Goal: Task Accomplishment & Management: Use online tool/utility

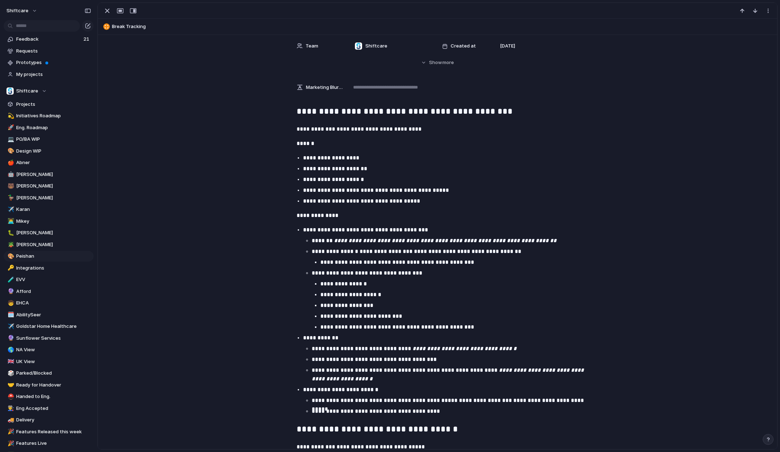
scroll to position [50, 0]
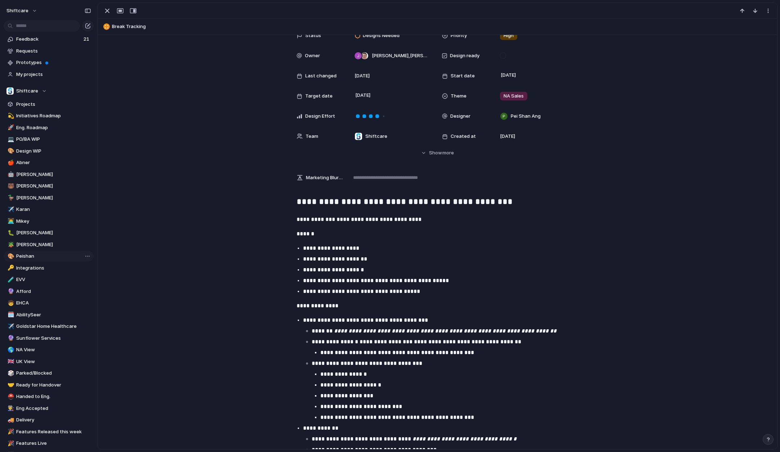
click at [30, 254] on span "Peishan" at bounding box center [53, 256] width 75 height 7
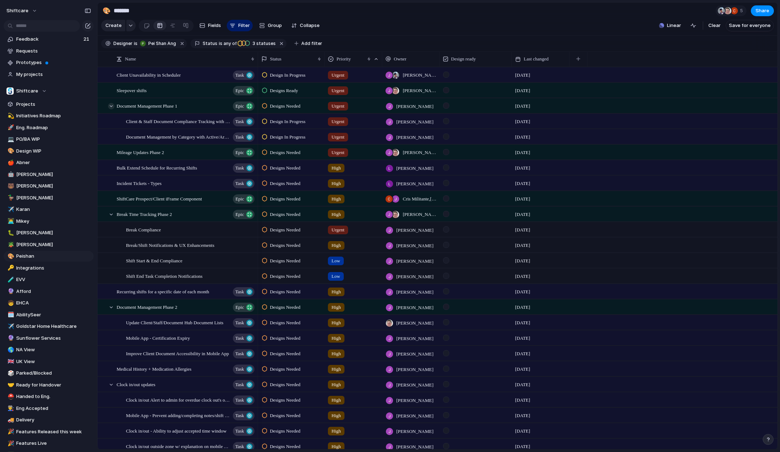
click at [111, 106] on div at bounding box center [111, 106] width 6 height 6
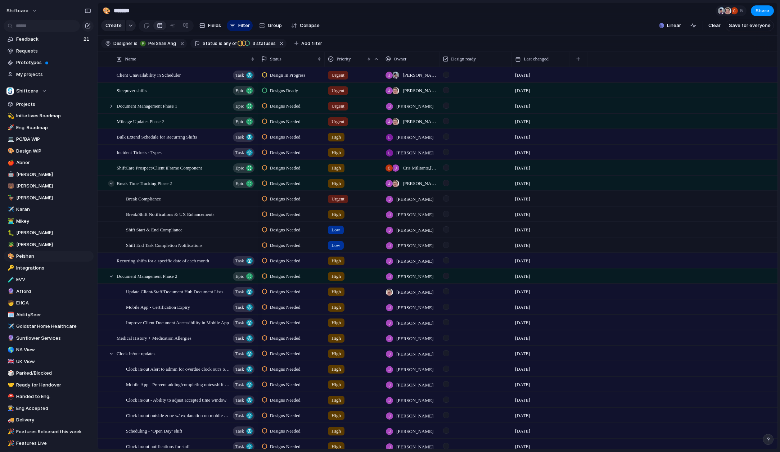
click at [112, 182] on div at bounding box center [111, 183] width 6 height 6
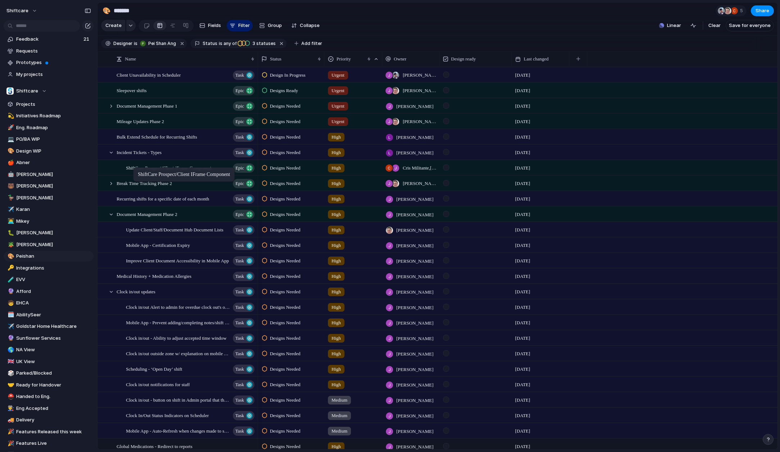
drag, startPoint x: 141, startPoint y: 169, endPoint x: 137, endPoint y: 169, distance: 4.3
drag, startPoint x: 139, startPoint y: 167, endPoint x: 109, endPoint y: 168, distance: 29.6
drag, startPoint x: 142, startPoint y: 87, endPoint x: 122, endPoint y: 96, distance: 22.3
drag, startPoint x: 152, startPoint y: 168, endPoint x: 121, endPoint y: 170, distance: 31.0
click at [132, 182] on span "Break Time Tracking Phase 2" at bounding box center [144, 183] width 55 height 8
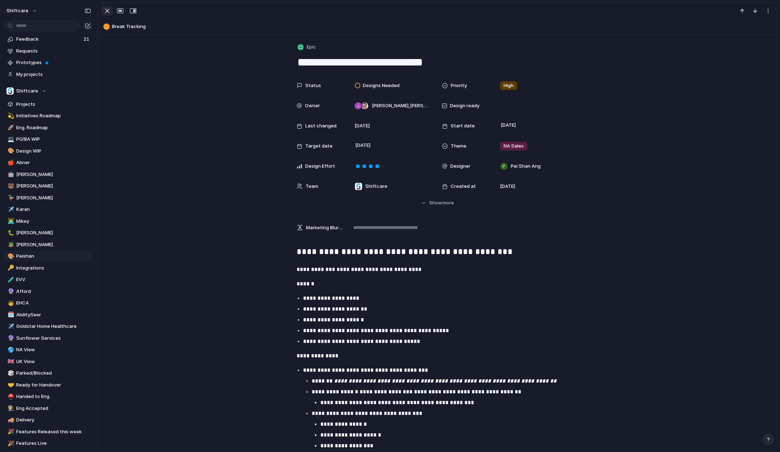
click at [104, 14] on div "button" at bounding box center [107, 10] width 9 height 9
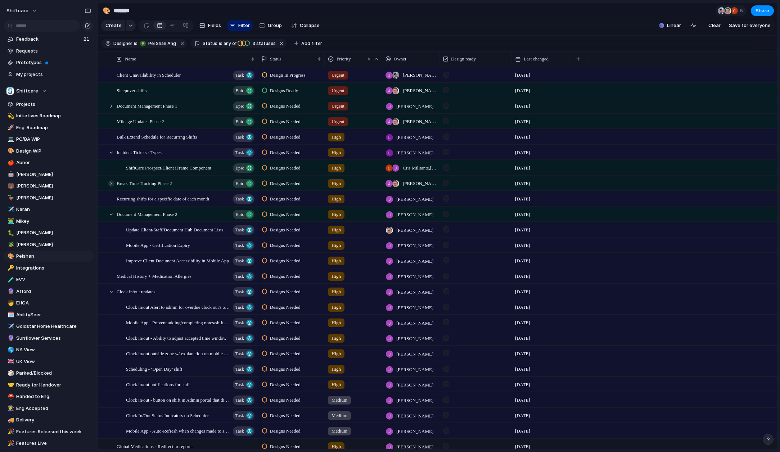
click at [113, 183] on div at bounding box center [111, 183] width 6 height 6
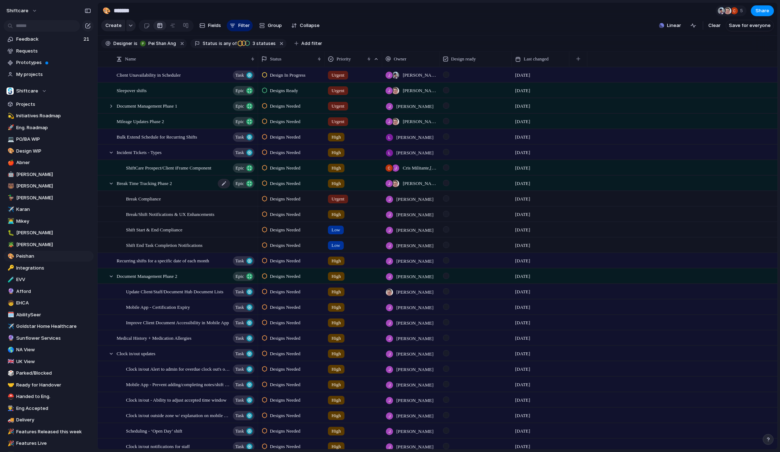
click at [168, 183] on span "Break Time Tracking Phase 2" at bounding box center [144, 183] width 55 height 8
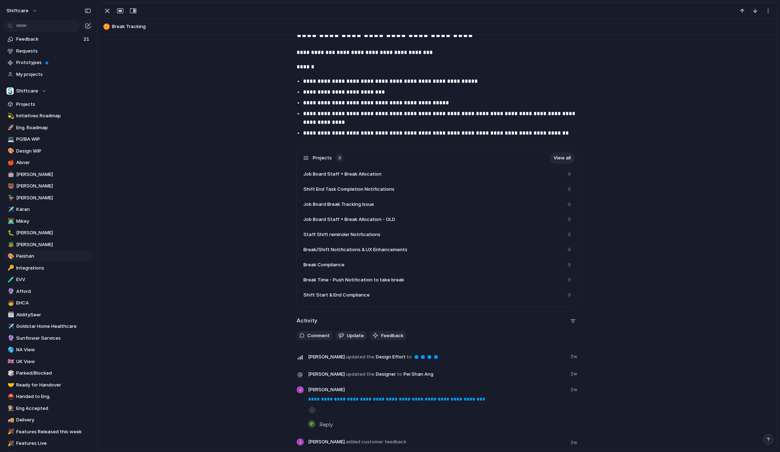
click at [558, 162] on link "View all" at bounding box center [561, 158] width 25 height 12
click at [23, 244] on span "[PERSON_NAME]" at bounding box center [53, 244] width 75 height 7
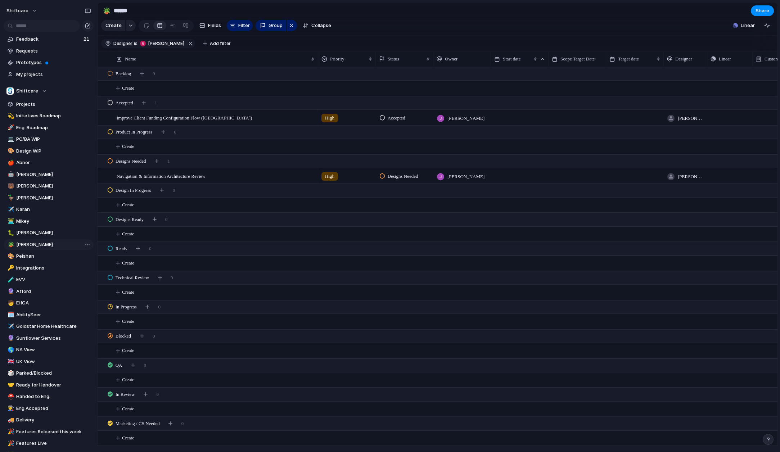
type input "******"
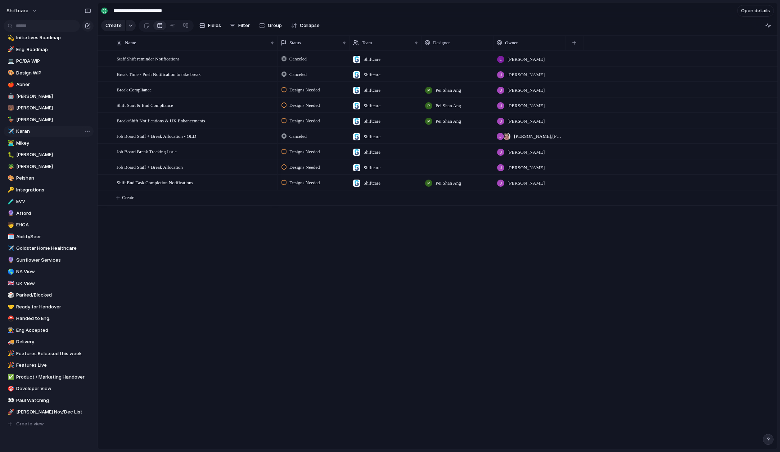
scroll to position [113, 0]
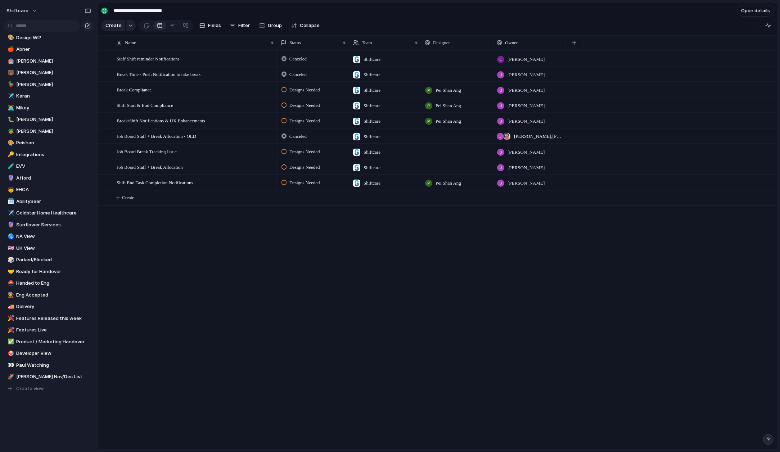
click at [454, 152] on div at bounding box center [457, 151] width 72 height 15
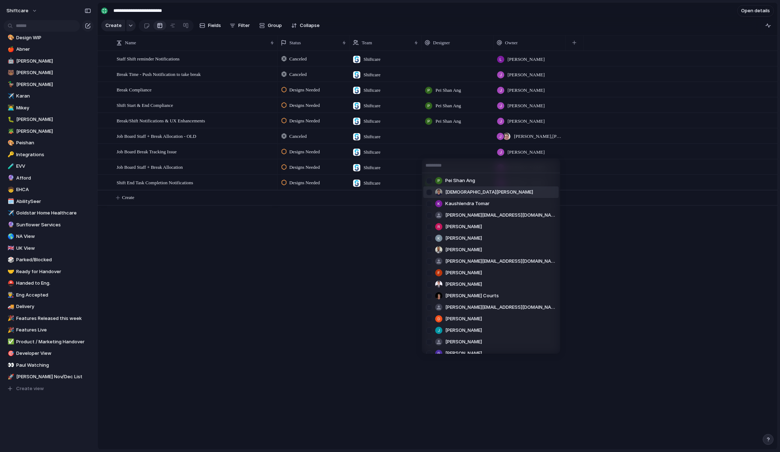
click at [455, 182] on span "Pei Shan Ang" at bounding box center [460, 180] width 30 height 7
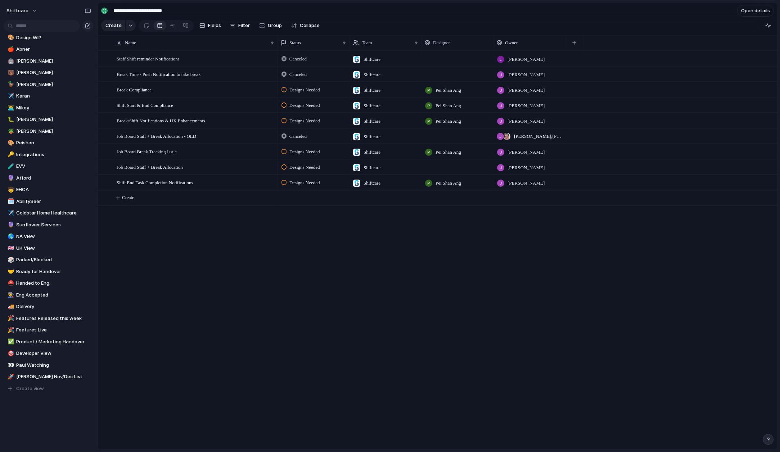
click at [440, 166] on div at bounding box center [457, 166] width 72 height 15
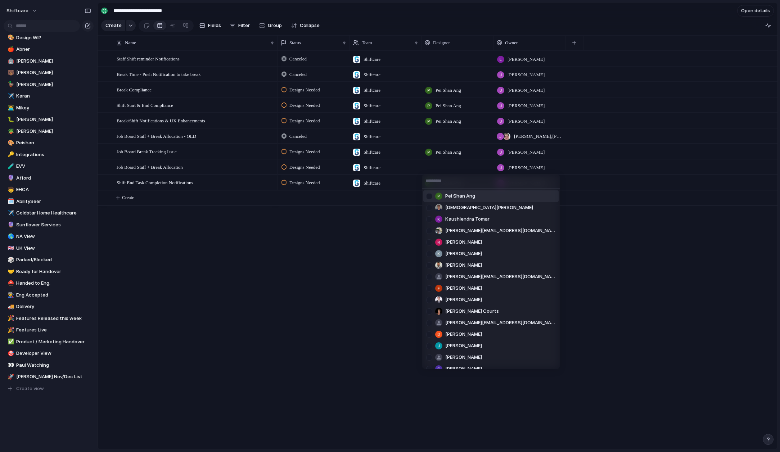
click at [457, 196] on span "Pei Shan Ang" at bounding box center [460, 195] width 30 height 7
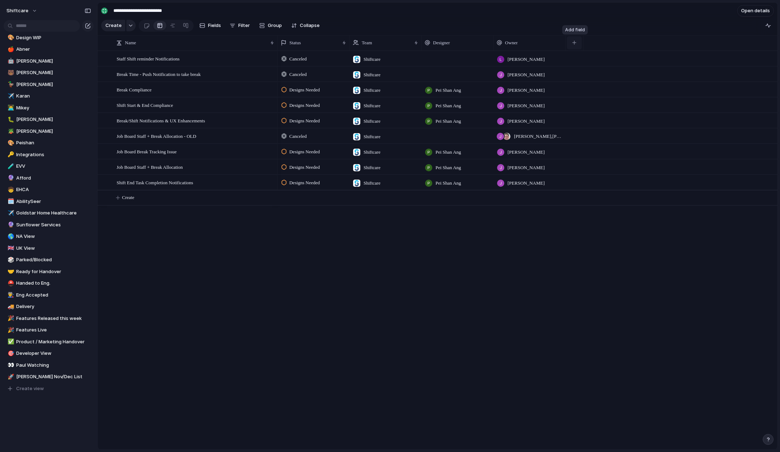
click at [571, 43] on button "button" at bounding box center [574, 42] width 15 height 13
type input "***"
click at [591, 78] on li "Priority" at bounding box center [609, 75] width 83 height 12
click at [602, 24] on section "Create Fields Filter Group Zoom Collapse" at bounding box center [438, 26] width 680 height 17
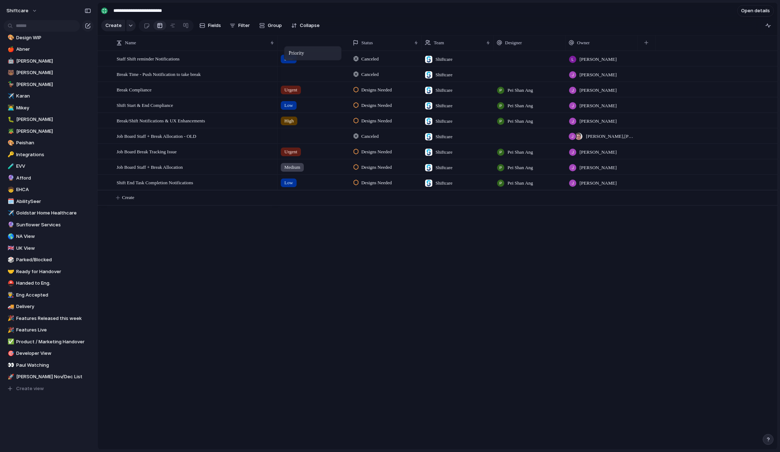
drag, startPoint x: 590, startPoint y: 41, endPoint x: 287, endPoint y: 47, distance: 302.7
click at [289, 226] on div "Canceled Shiftcare Luke Pipolo Low Canceled Shiftcare Jonathan Agness Designs N…" at bounding box center [527, 250] width 500 height 399
click at [384, 40] on div "Status" at bounding box center [382, 42] width 59 height 7
click at [381, 71] on li "Hide" at bounding box center [379, 71] width 53 height 12
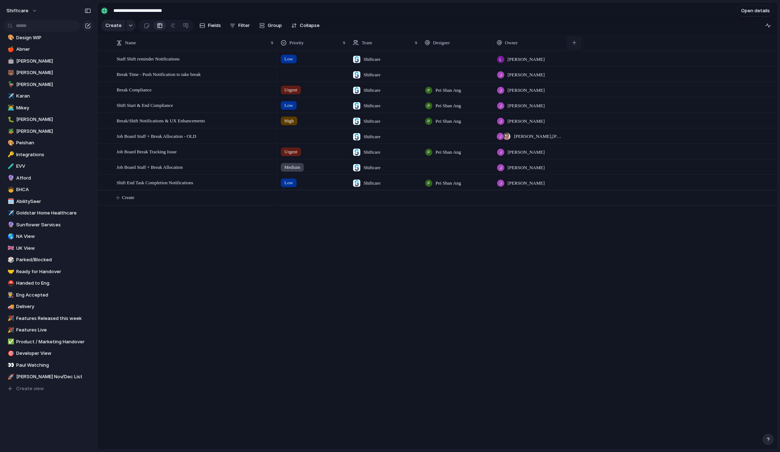
click at [572, 40] on button "button" at bounding box center [574, 42] width 15 height 13
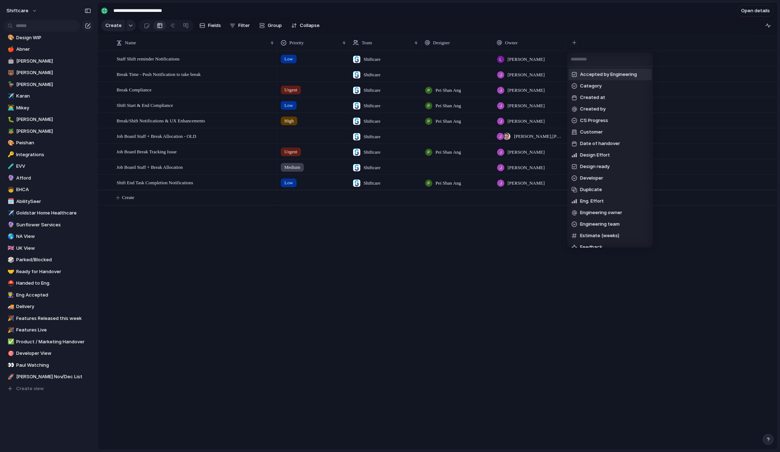
click at [595, 63] on input "text" at bounding box center [610, 59] width 86 height 14
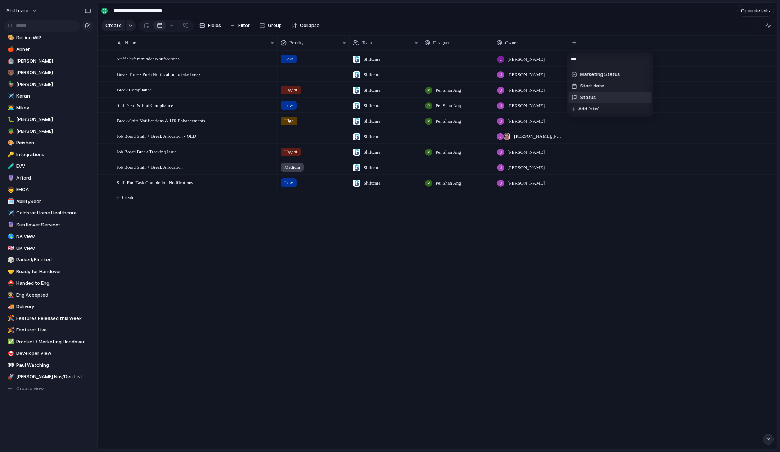
type input "***"
click at [602, 96] on li "Status" at bounding box center [609, 98] width 83 height 12
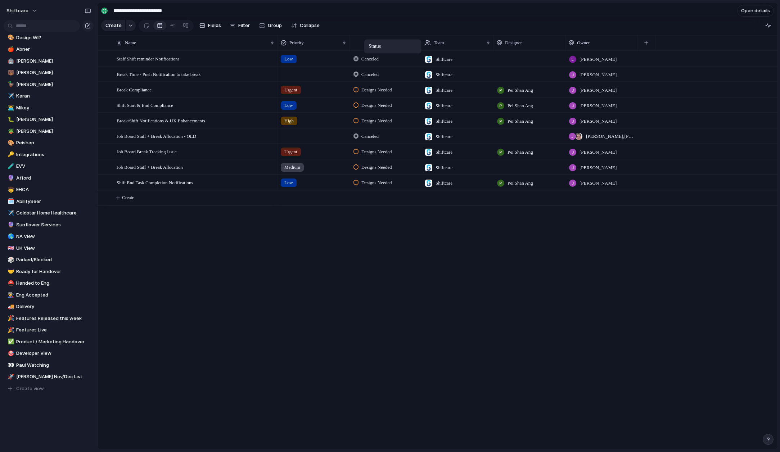
drag, startPoint x: 594, startPoint y: 40, endPoint x: 367, endPoint y: 41, distance: 226.7
click at [239, 26] on span "Filter" at bounding box center [244, 25] width 12 height 7
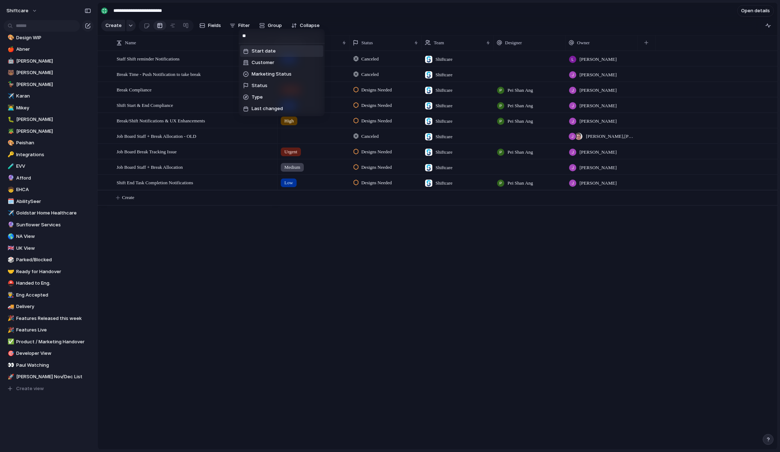
scroll to position [0, 0]
type input "***"
click at [265, 74] on span "Status" at bounding box center [259, 74] width 16 height 7
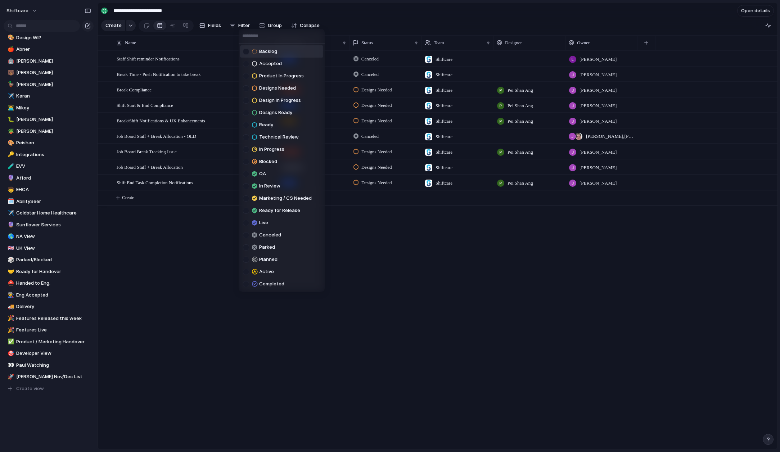
click at [272, 24] on div "Backlog Accepted Product In Progress Designs Needed Design In Progress Designs …" at bounding box center [390, 226] width 780 height 452
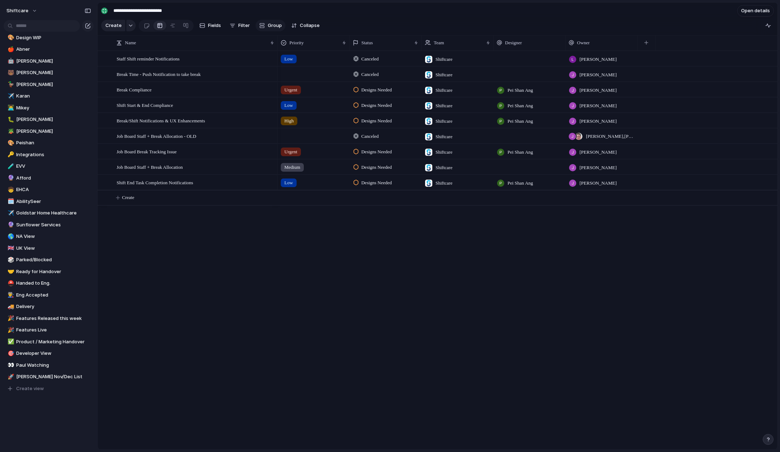
click at [268, 24] on span "Group" at bounding box center [275, 25] width 14 height 7
type input "****"
click at [280, 67] on span "Status" at bounding box center [275, 68] width 16 height 7
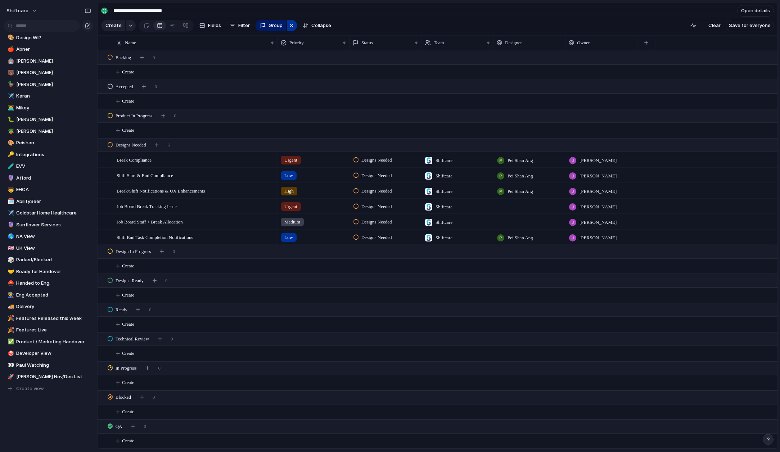
click at [290, 25] on div "button" at bounding box center [292, 25] width 6 height 9
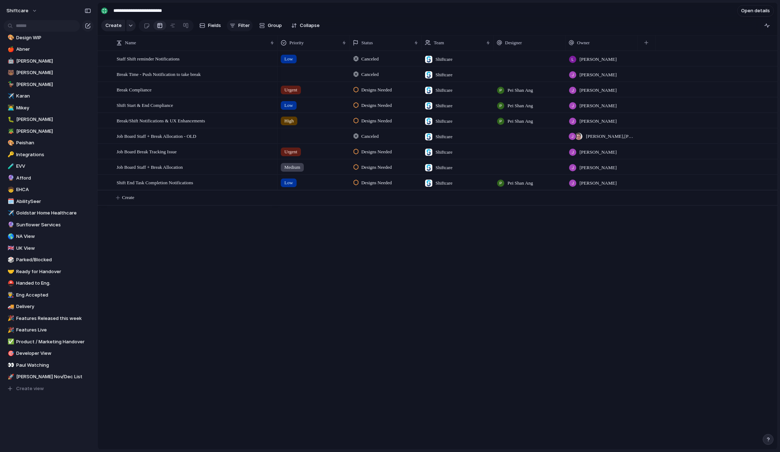
click at [240, 24] on span "Filter" at bounding box center [244, 25] width 12 height 7
type input "****"
click at [263, 62] on span "Status" at bounding box center [261, 60] width 16 height 7
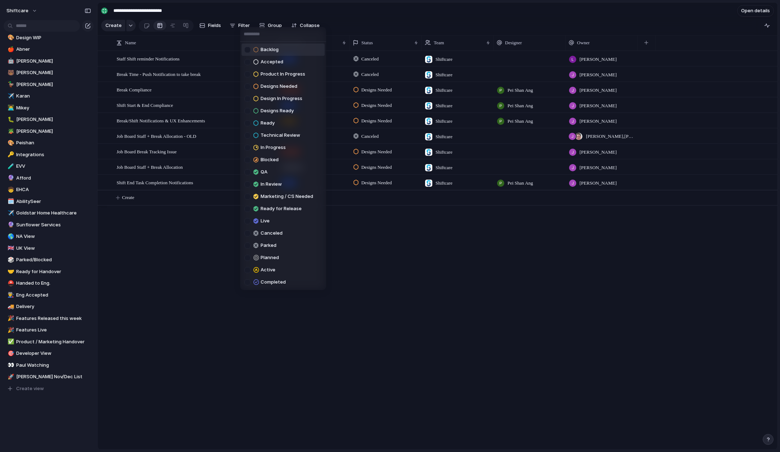
click at [249, 49] on div at bounding box center [247, 50] width 6 height 6
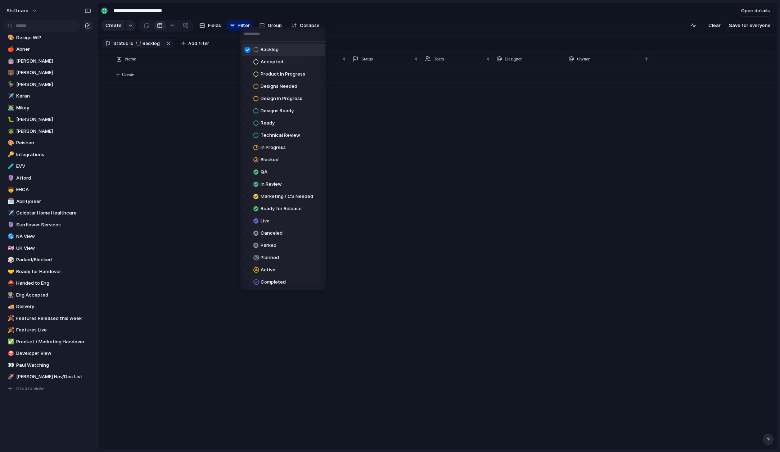
click at [249, 49] on div at bounding box center [247, 50] width 6 height 6
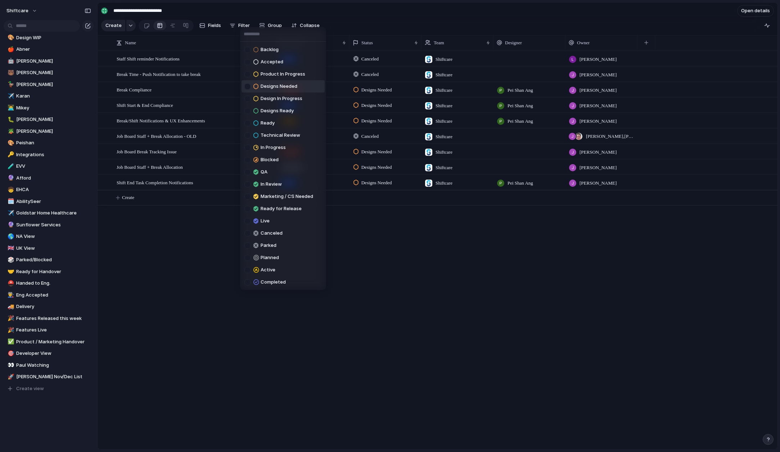
click at [247, 85] on div at bounding box center [247, 86] width 6 height 6
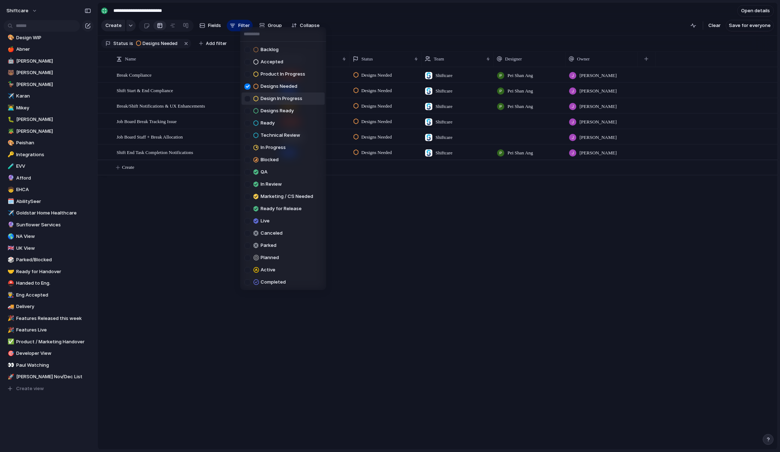
click at [248, 100] on div at bounding box center [247, 99] width 6 height 6
click at [247, 111] on div at bounding box center [247, 111] width 6 height 6
click at [210, 233] on div "Backlog Accepted Product In Progress Designs Needed Design In Progress Designs …" at bounding box center [390, 226] width 780 height 452
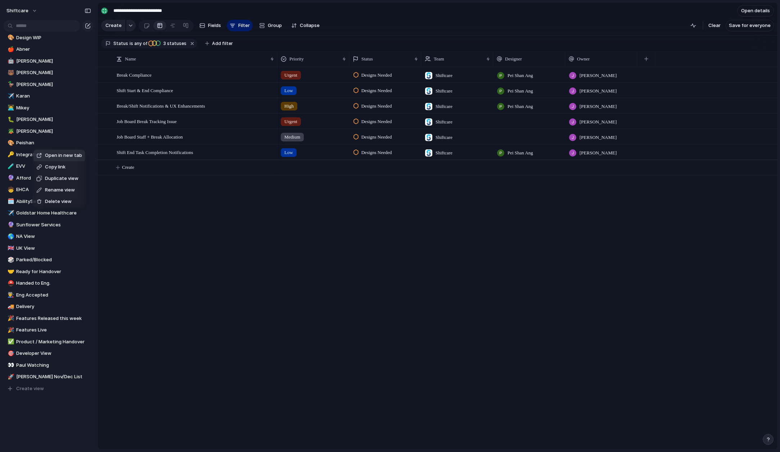
click at [45, 155] on span "Open in new tab" at bounding box center [63, 155] width 37 height 7
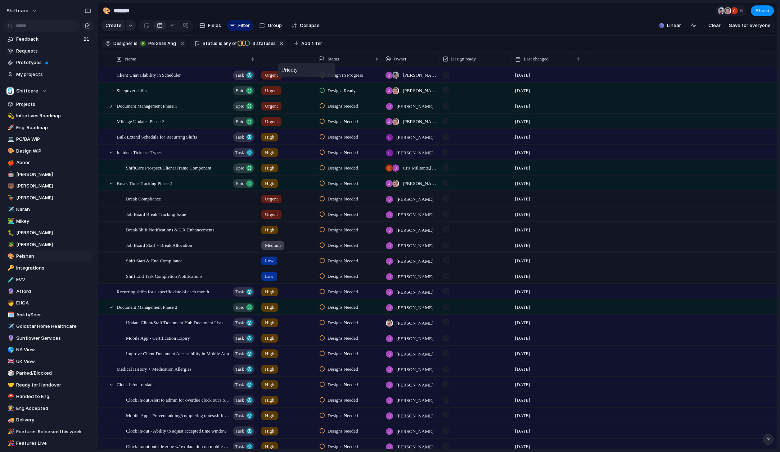
drag, startPoint x: 345, startPoint y: 56, endPoint x: 281, endPoint y: 64, distance: 64.5
click at [150, 197] on span "Break Compliance" at bounding box center [143, 198] width 35 height 8
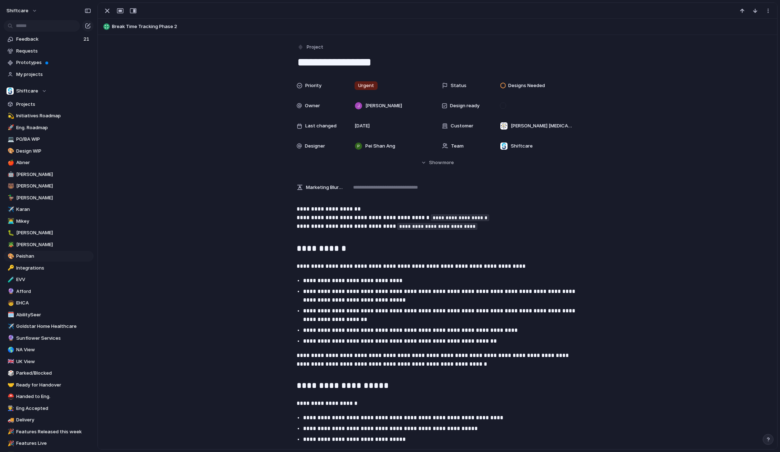
click at [375, 67] on textarea "**********" at bounding box center [437, 62] width 282 height 15
click at [373, 63] on textarea "**********" at bounding box center [437, 62] width 282 height 15
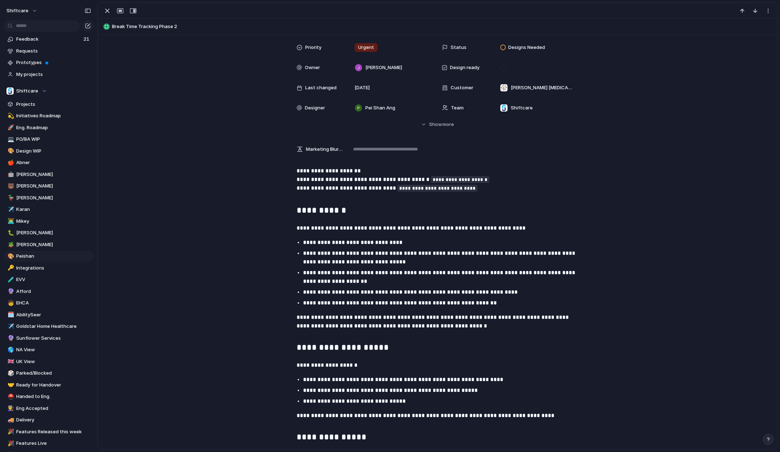
scroll to position [43, 0]
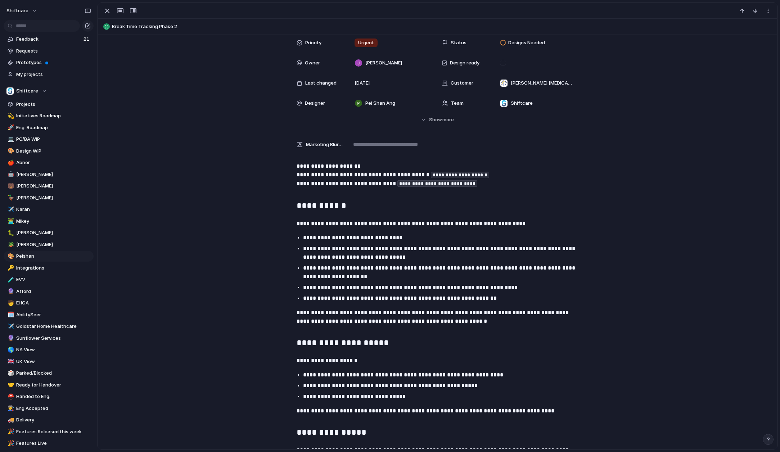
click at [344, 247] on p "**********" at bounding box center [444, 252] width 282 height 17
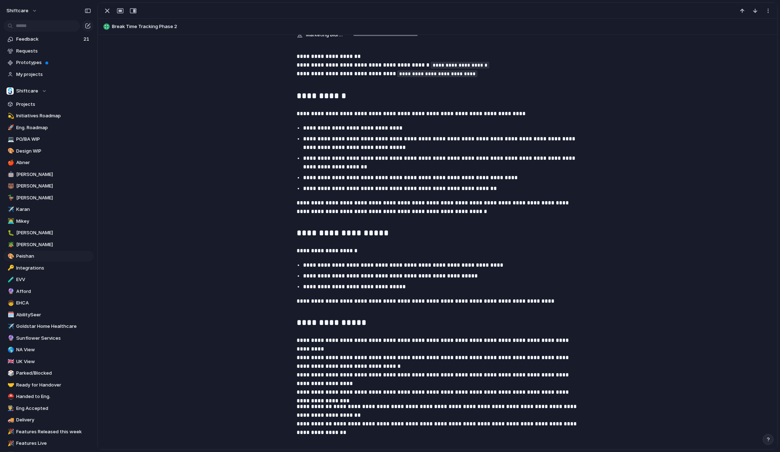
scroll to position [151, 0]
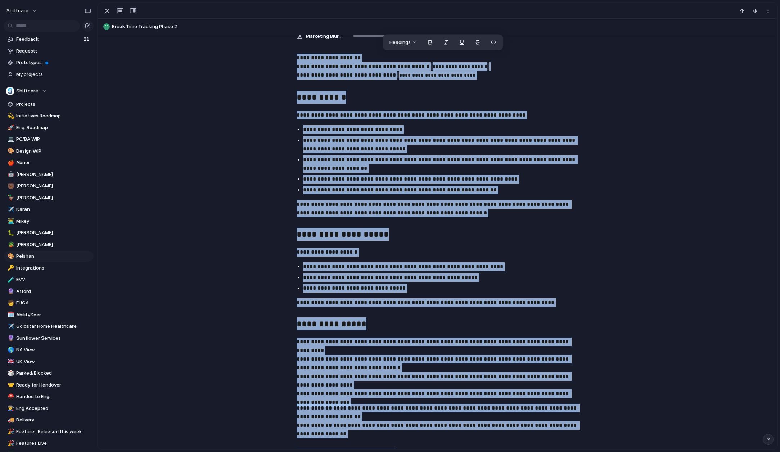
copy div "**********"
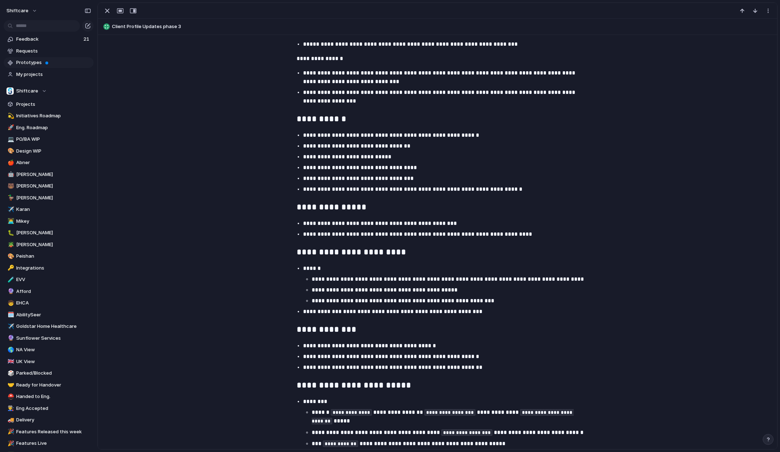
scroll to position [1423, 0]
